Goal: Information Seeking & Learning: Compare options

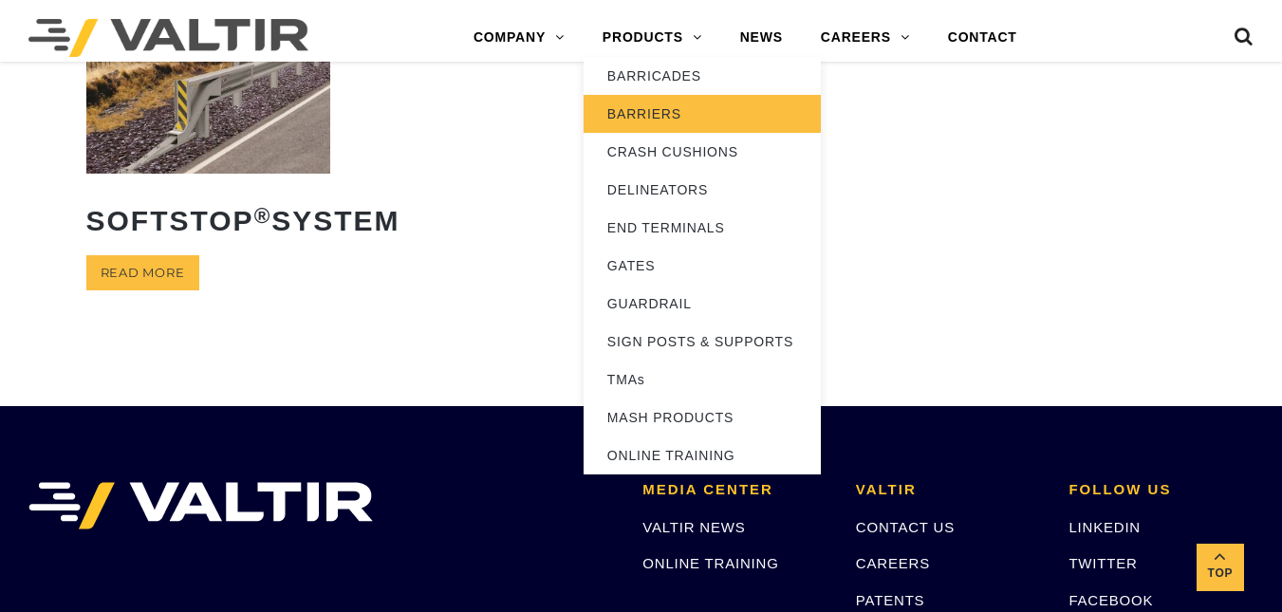
click at [649, 111] on link "BARRIERS" at bounding box center [702, 114] width 237 height 38
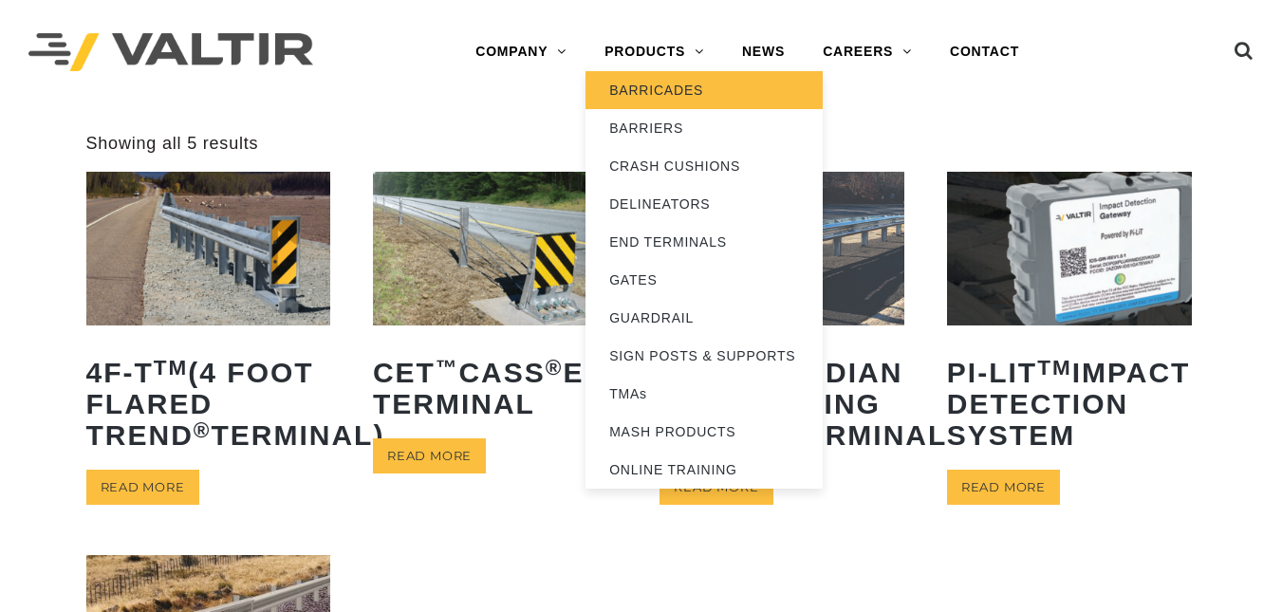
click at [659, 103] on link "BARRICADES" at bounding box center [703, 90] width 237 height 38
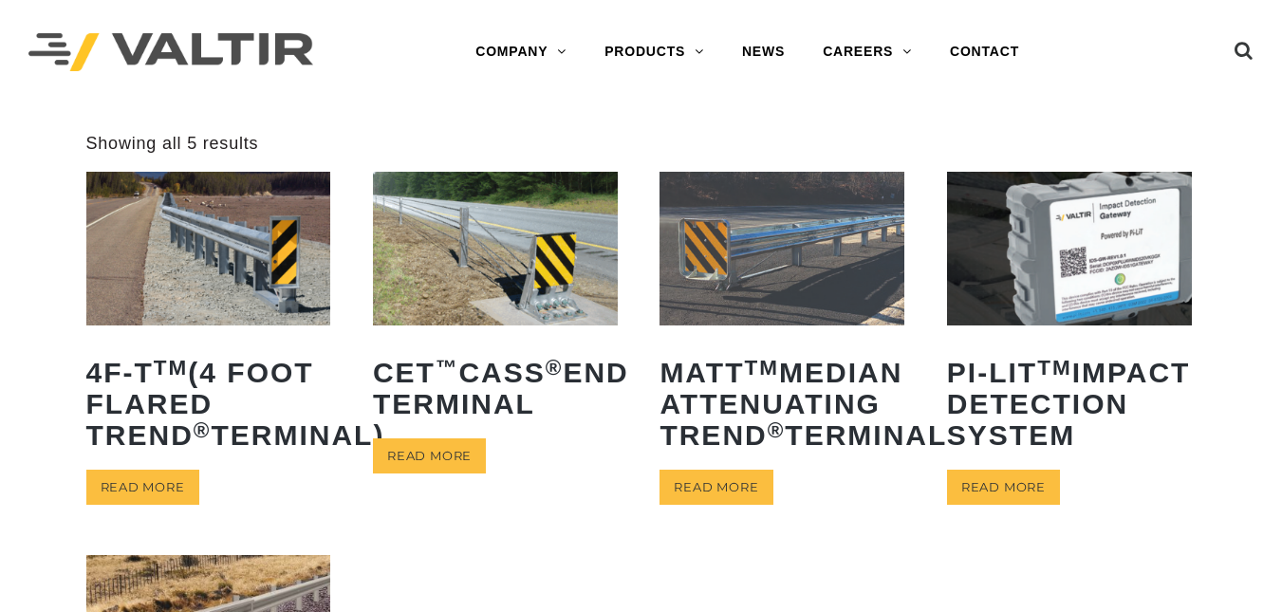
click at [217, 272] on img at bounding box center [208, 248] width 245 height 153
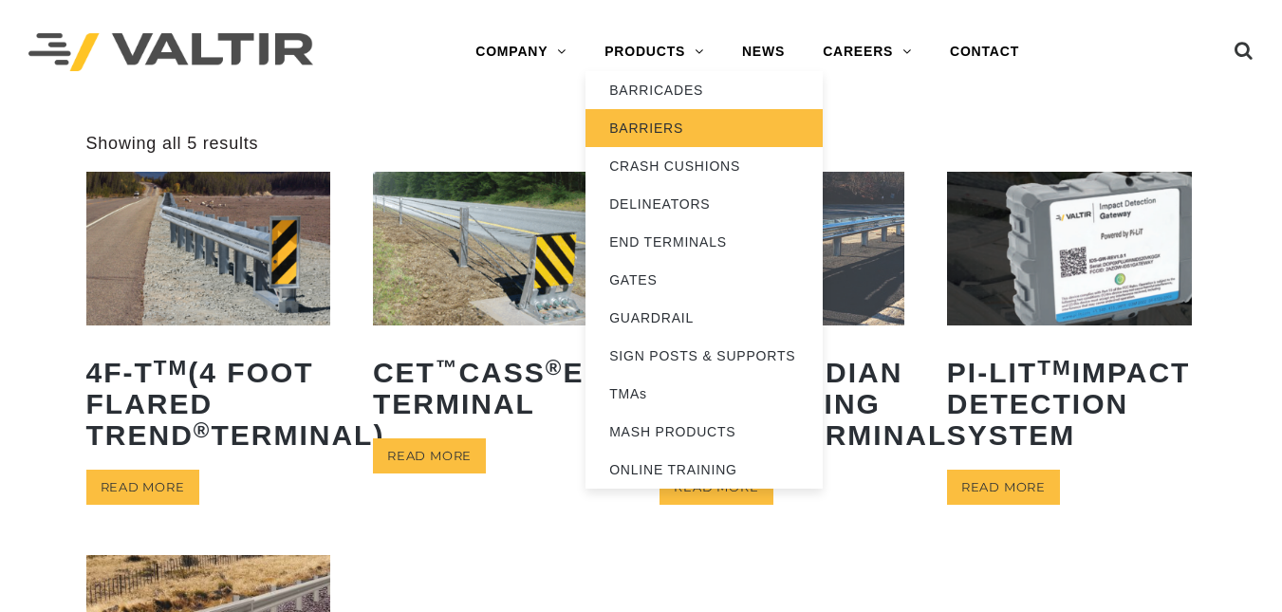
click at [638, 133] on link "BARRIERS" at bounding box center [703, 128] width 237 height 38
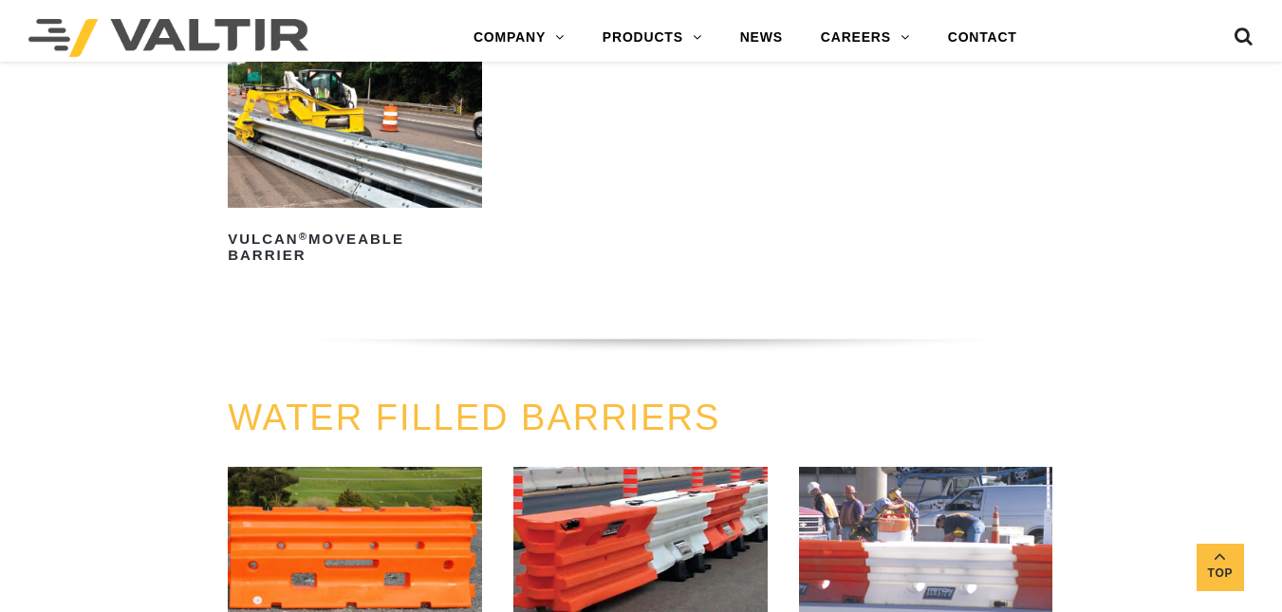
scroll to position [2676, 0]
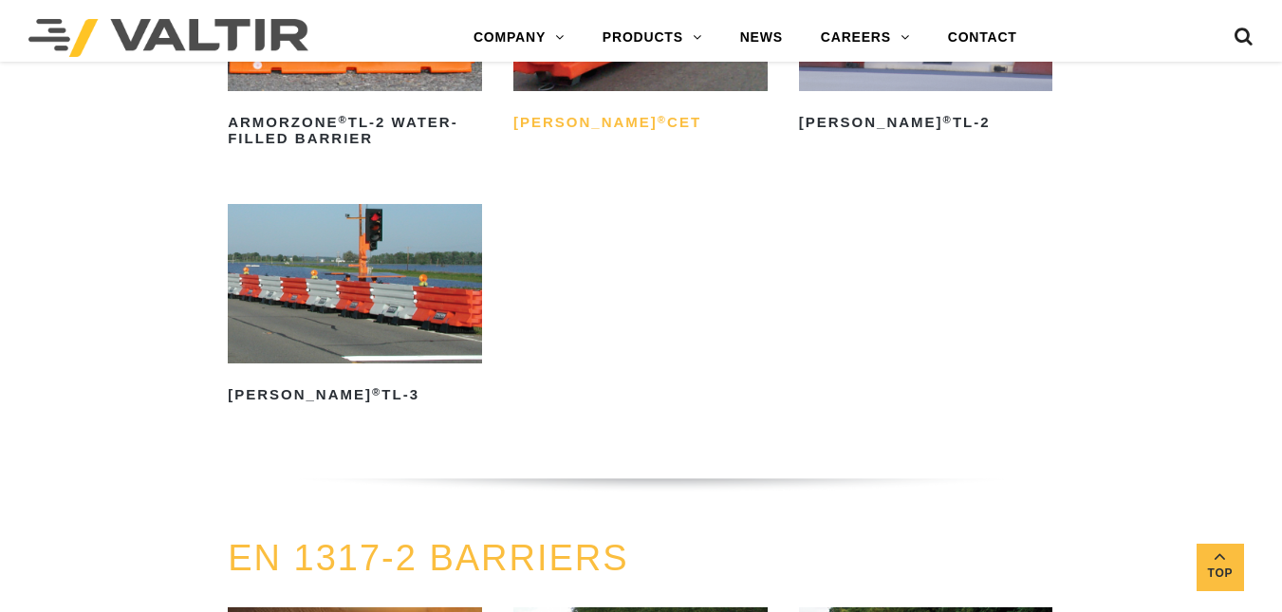
click at [634, 108] on h2 "Triton Barrier ® CET" at bounding box center [640, 123] width 254 height 30
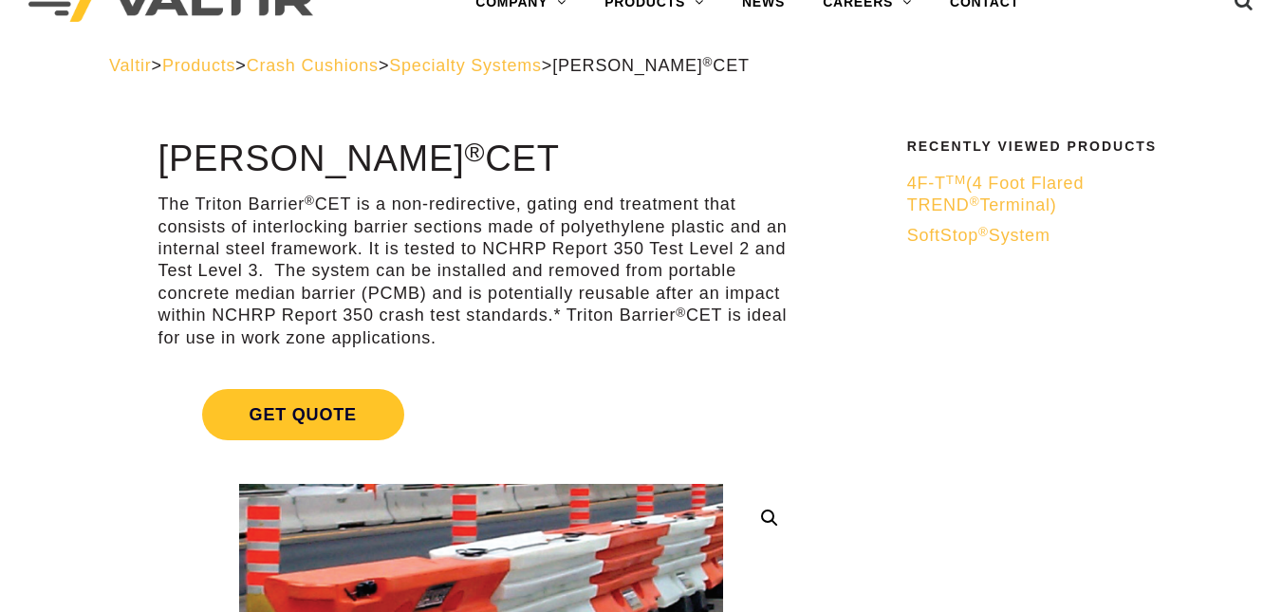
scroll to position [43, 0]
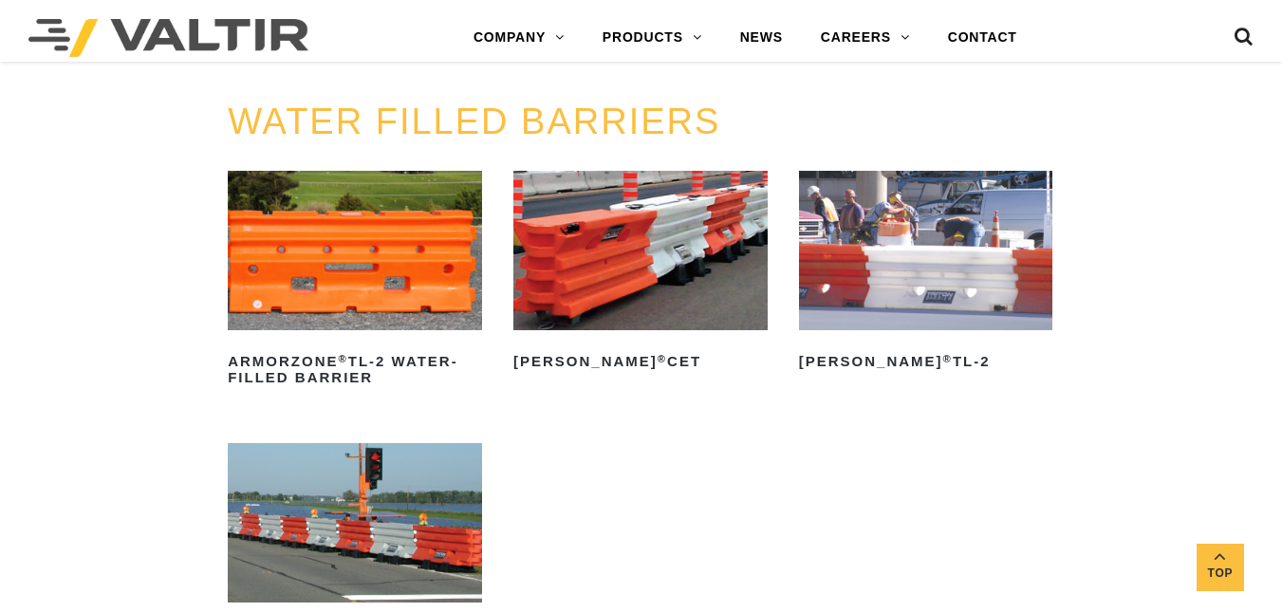
scroll to position [2444, 0]
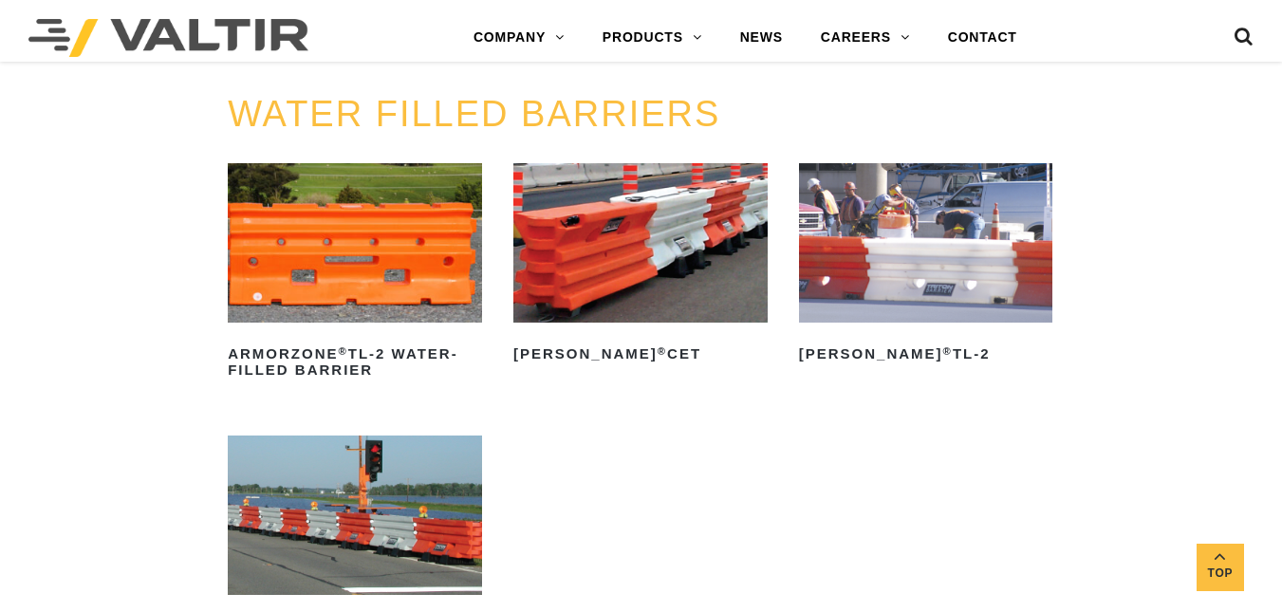
click at [442, 310] on img at bounding box center [355, 242] width 254 height 158
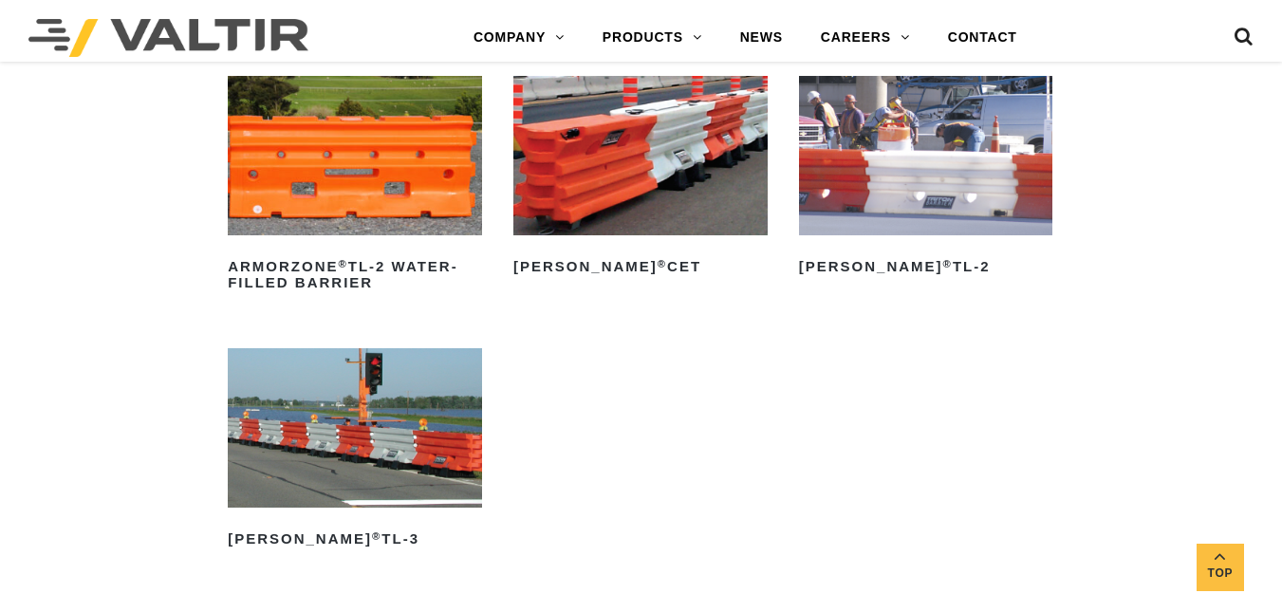
scroll to position [2539, 0]
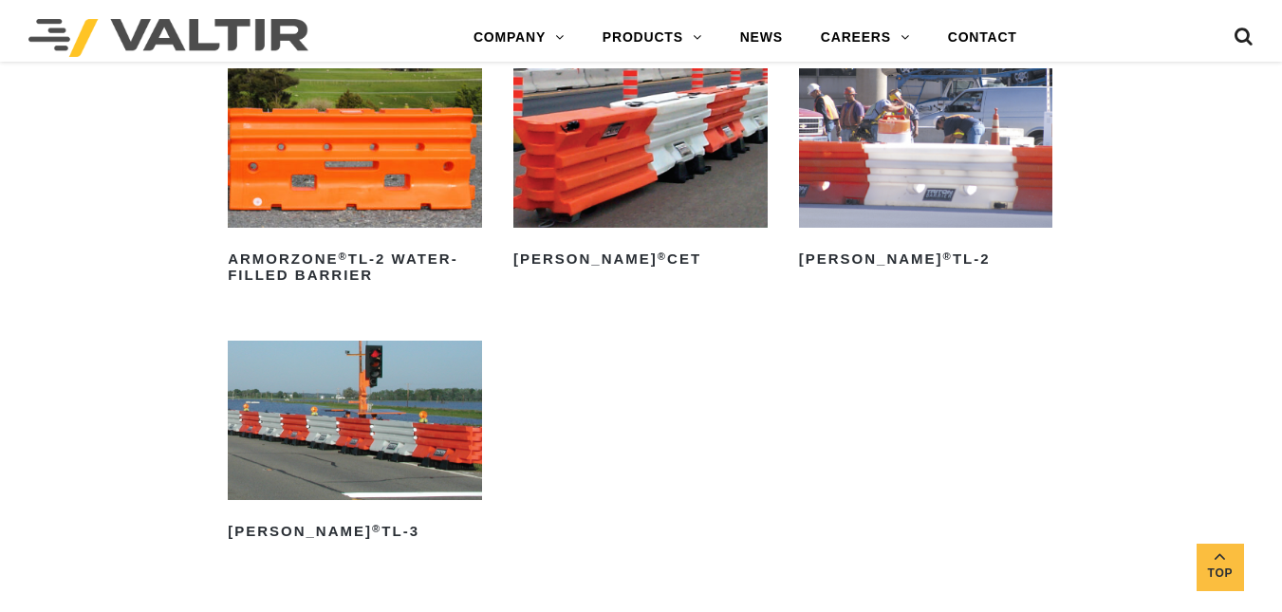
click at [1267, 401] on div "WATER FILLED BARRIERS ArmorZone ® TL-2 Water-Filled Barrier Read more Triton Ba…" at bounding box center [641, 337] width 1282 height 675
drag, startPoint x: 1267, startPoint y: 401, endPoint x: 1265, endPoint y: 440, distance: 38.9
click at [1265, 440] on div "WATER FILLED BARRIERS ArmorZone ® TL-2 Water-Filled Barrier Read more Triton Ba…" at bounding box center [641, 337] width 1282 height 675
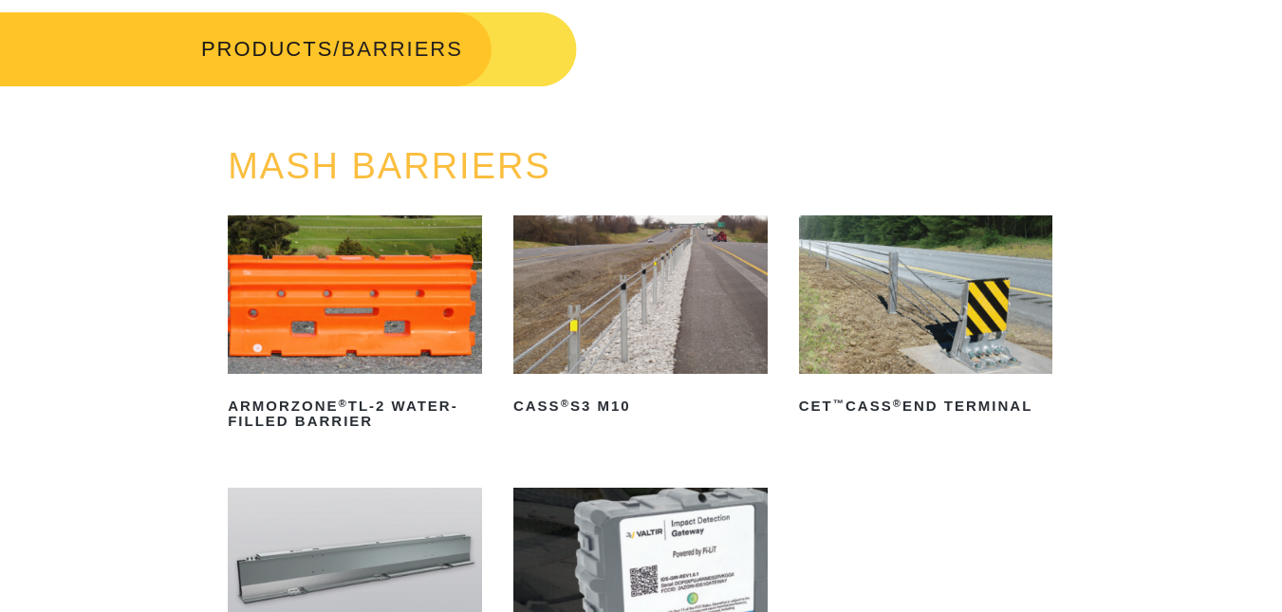
scroll to position [116, 0]
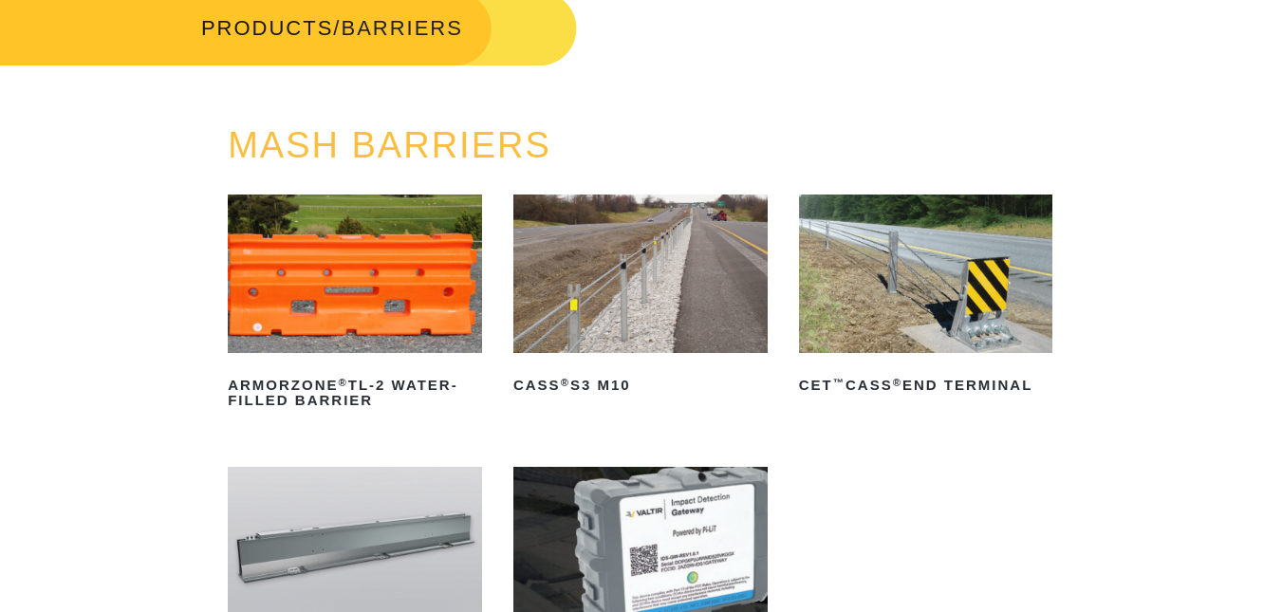
click at [335, 235] on img at bounding box center [355, 274] width 254 height 158
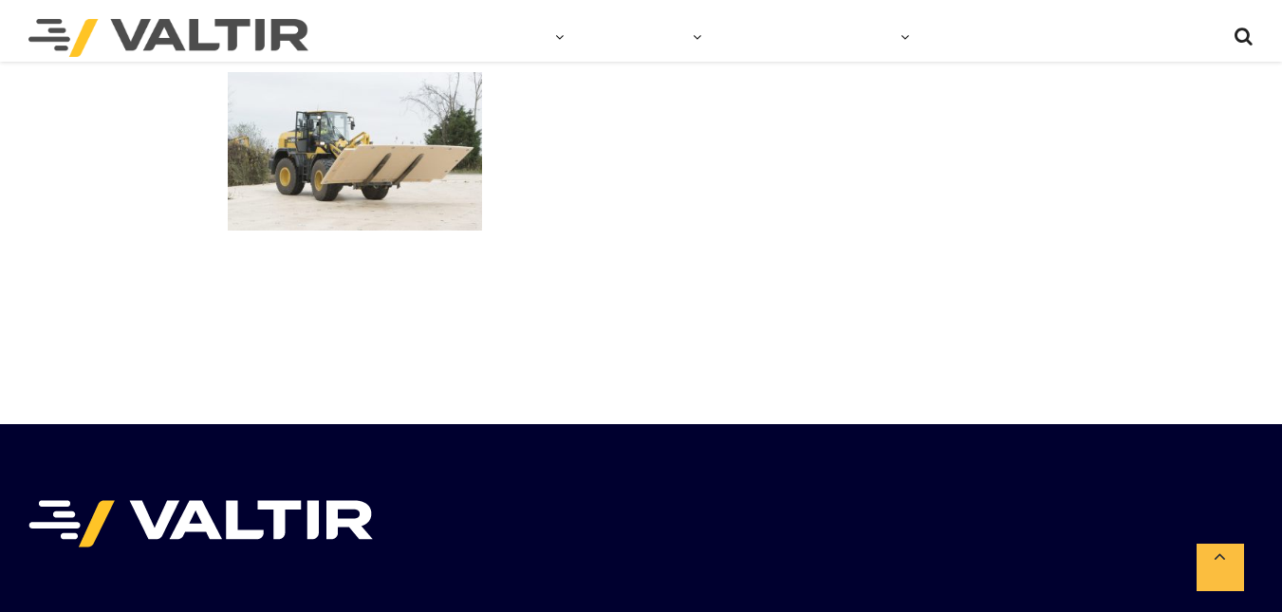
scroll to position [2140, 0]
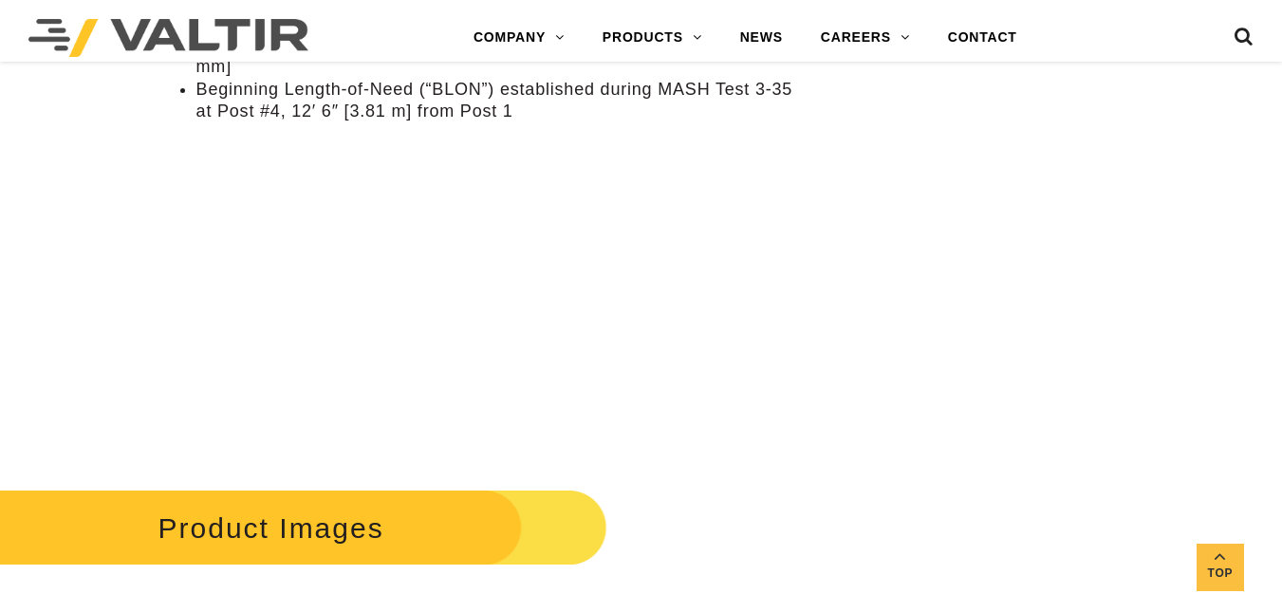
scroll to position [1605, 0]
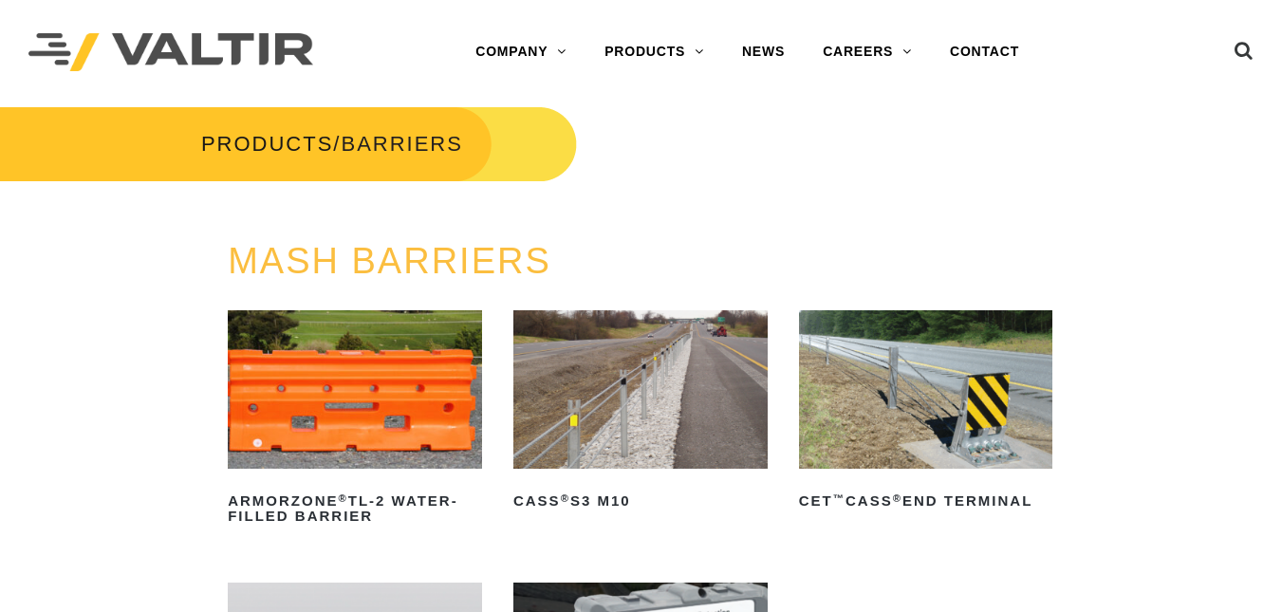
click at [289, 373] on img at bounding box center [355, 389] width 254 height 158
click at [370, 434] on img at bounding box center [355, 389] width 254 height 158
